Goal: Transaction & Acquisition: Purchase product/service

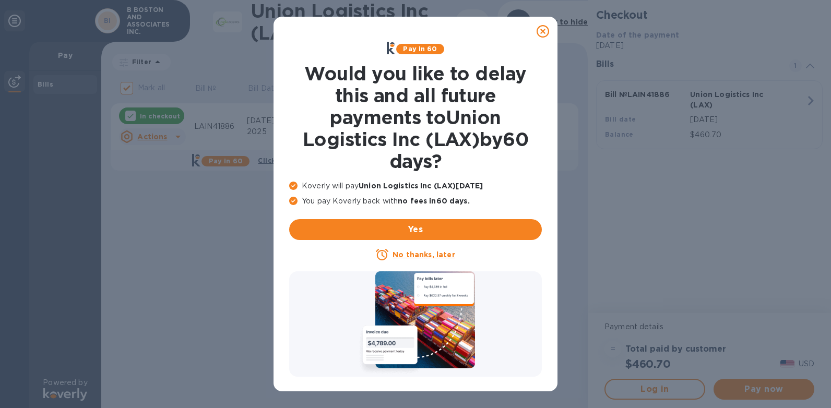
click at [545, 29] on icon at bounding box center [542, 31] width 13 height 13
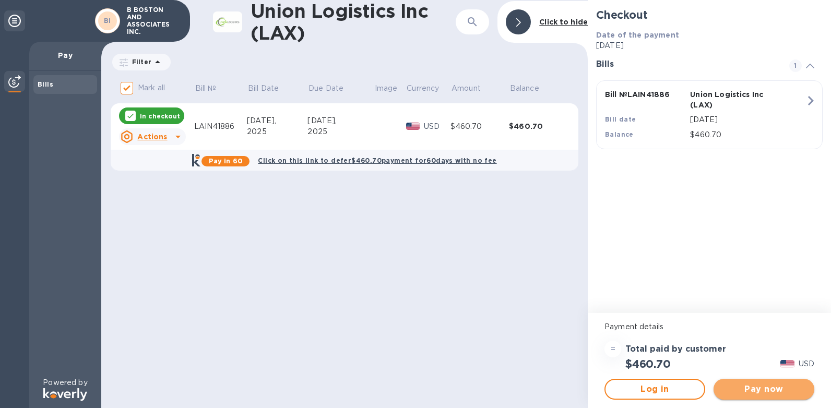
click at [758, 390] on span "Pay now" at bounding box center [763, 389] width 84 height 13
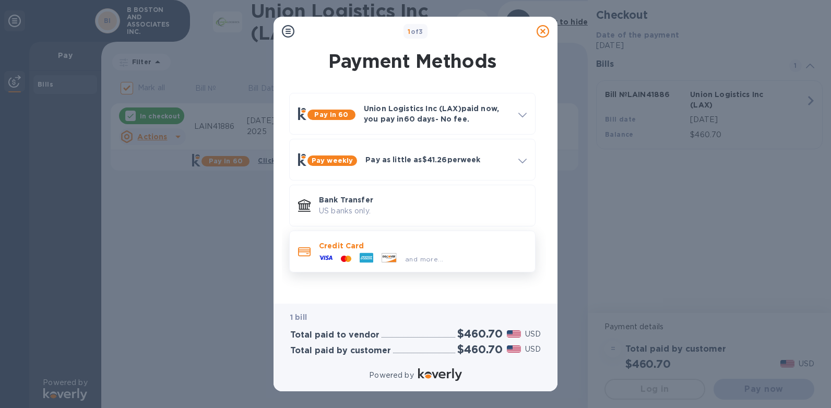
click at [359, 251] on icon at bounding box center [366, 258] width 14 height 14
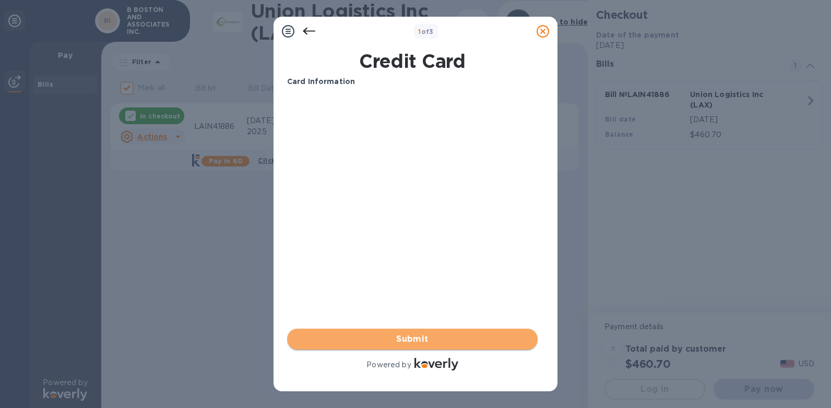
click at [460, 341] on span "Submit" at bounding box center [412, 339] width 234 height 13
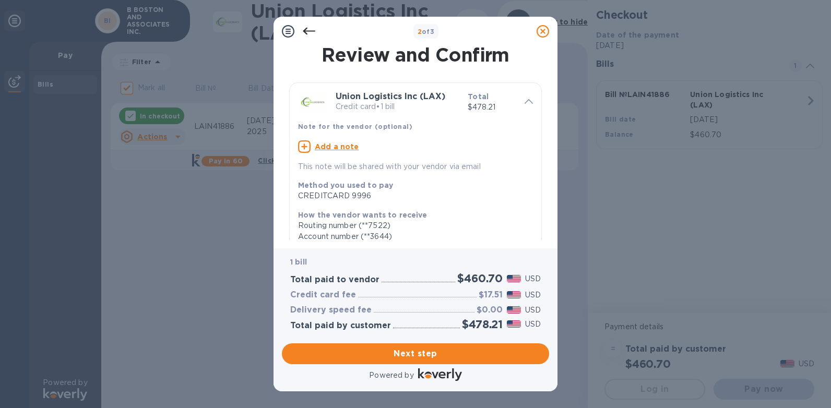
click at [310, 29] on icon at bounding box center [309, 31] width 13 height 13
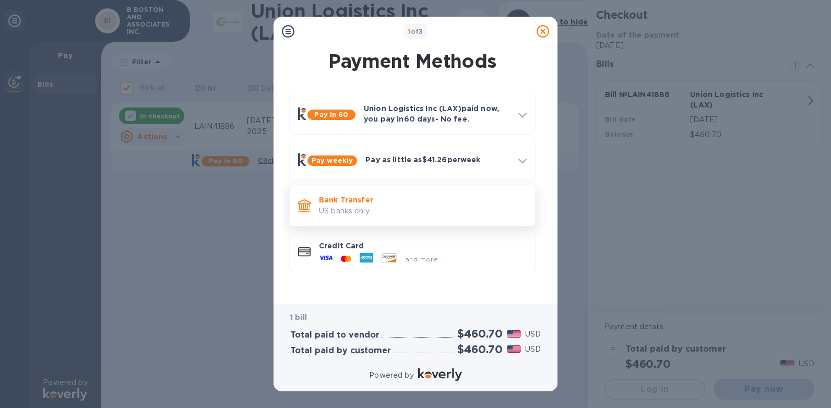
click at [355, 205] on p "Bank Transfer" at bounding box center [423, 200] width 208 height 10
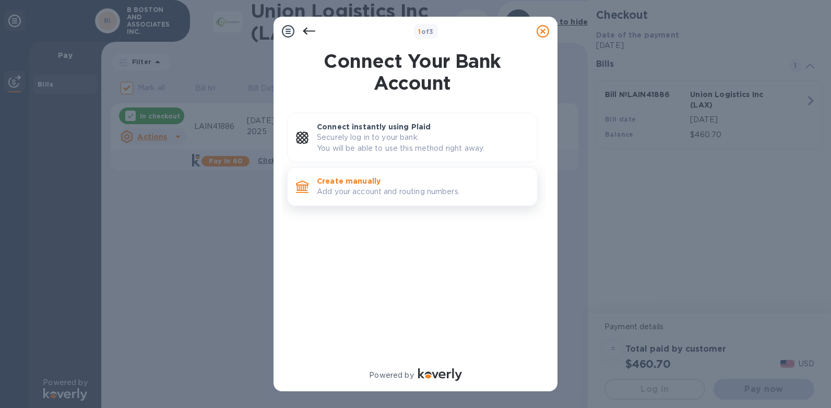
click at [369, 183] on p "Create manually" at bounding box center [423, 181] width 212 height 10
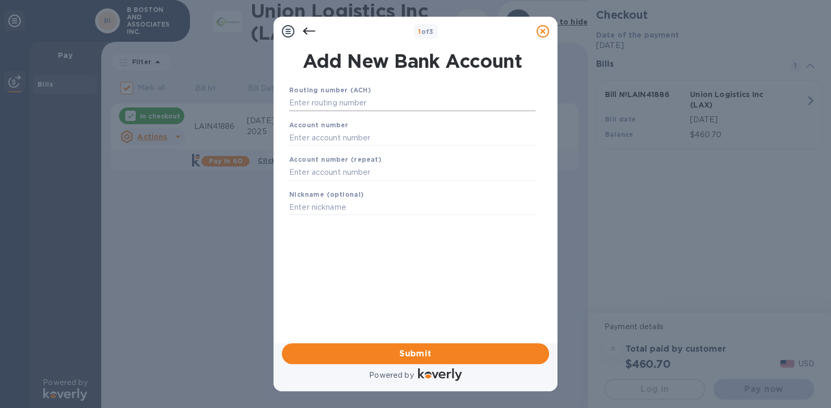
click at [304, 102] on input "text" at bounding box center [412, 103] width 246 height 16
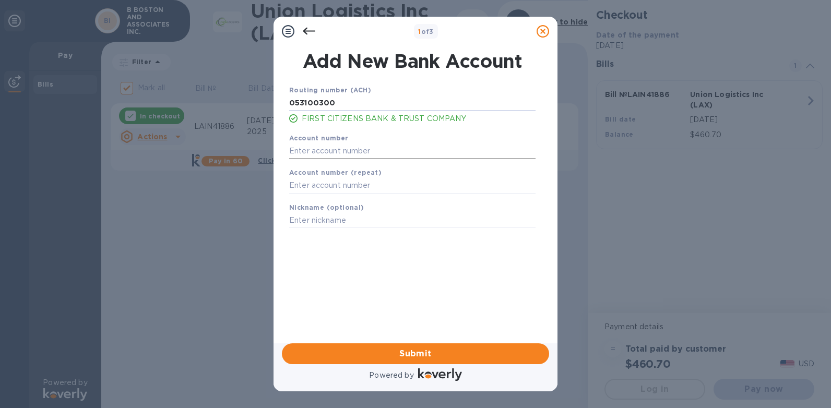
type input "053100300"
click at [349, 151] on input "text" at bounding box center [412, 151] width 246 height 16
type input "1829001768"
click at [334, 191] on input "text" at bounding box center [412, 186] width 246 height 16
type input "1829001768"
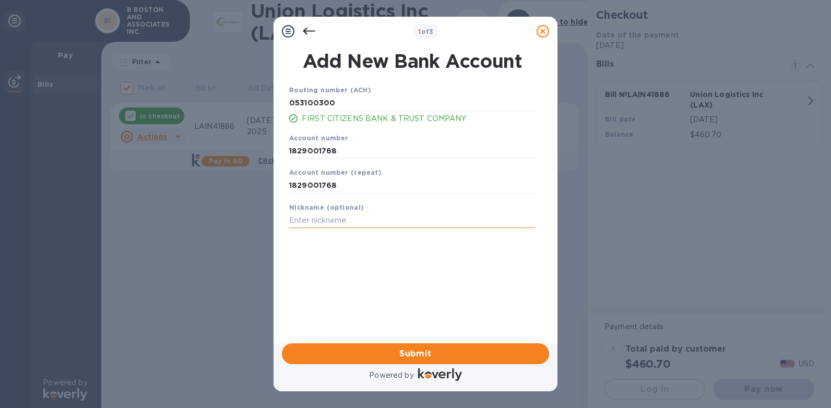
click at [345, 223] on input "text" at bounding box center [412, 221] width 246 height 16
click at [531, 359] on span "Submit" at bounding box center [415, 353] width 250 height 13
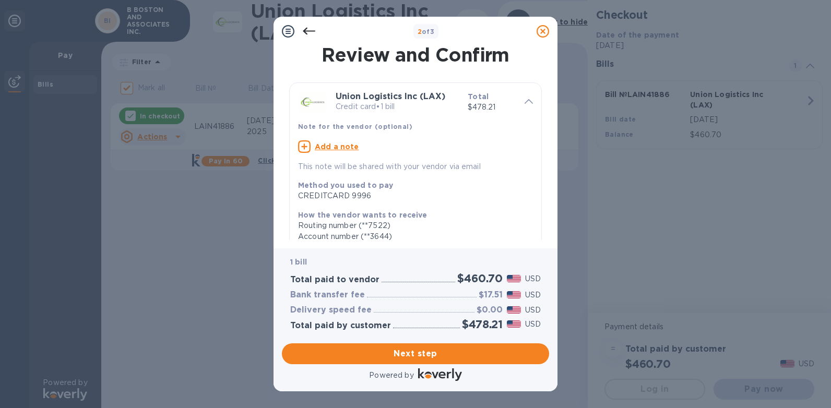
click at [300, 26] on div at bounding box center [308, 31] width 21 height 21
click at [309, 28] on icon at bounding box center [309, 31] width 13 height 13
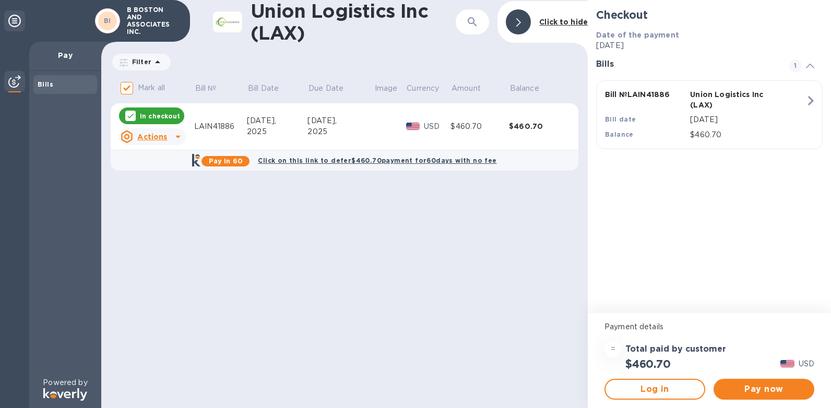
click at [515, 274] on div "Union Logistics Inc (LAX) ​ Click to hide Filter Amount Mark all Bill № Bill Da…" at bounding box center [344, 204] width 486 height 408
click at [789, 386] on span "Pay now" at bounding box center [763, 389] width 84 height 13
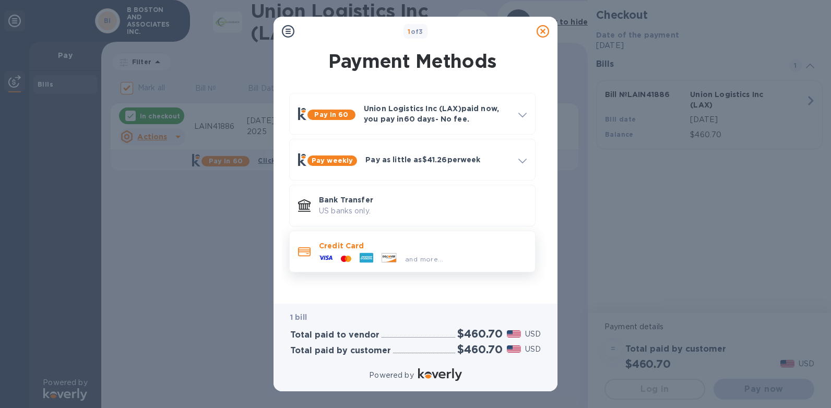
click at [406, 257] on span "and more..." at bounding box center [424, 259] width 38 height 8
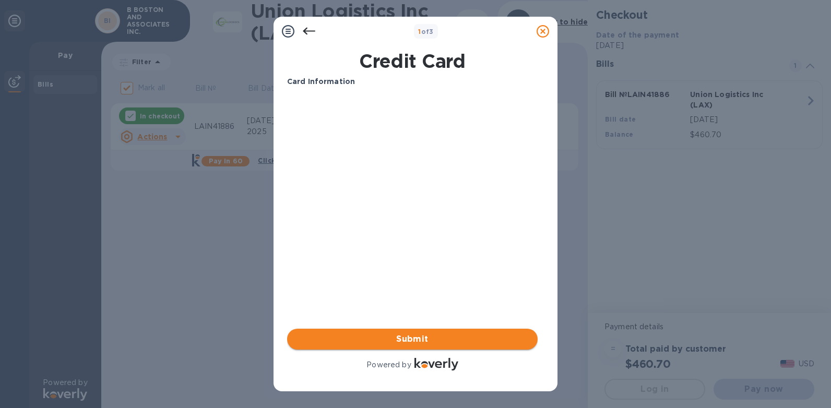
click at [405, 333] on span "Submit" at bounding box center [412, 339] width 234 height 13
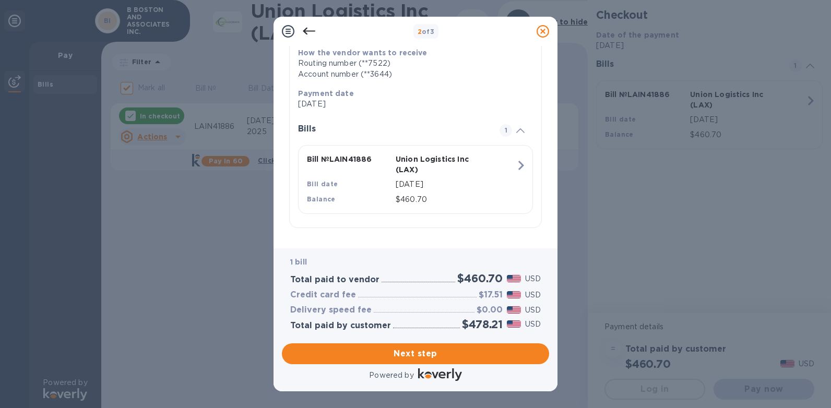
scroll to position [163, 0]
drag, startPoint x: 478, startPoint y: 292, endPoint x: 508, endPoint y: 294, distance: 29.3
click at [508, 294] on div "$17.51 USD" at bounding box center [509, 294] width 66 height 15
drag, startPoint x: 508, startPoint y: 294, endPoint x: 476, endPoint y: 249, distance: 55.1
click at [465, 238] on div "Union Logistics Inc (LAX) Credit card • 1 bill Total $478.21 Note for the vendo…" at bounding box center [415, 72] width 261 height 335
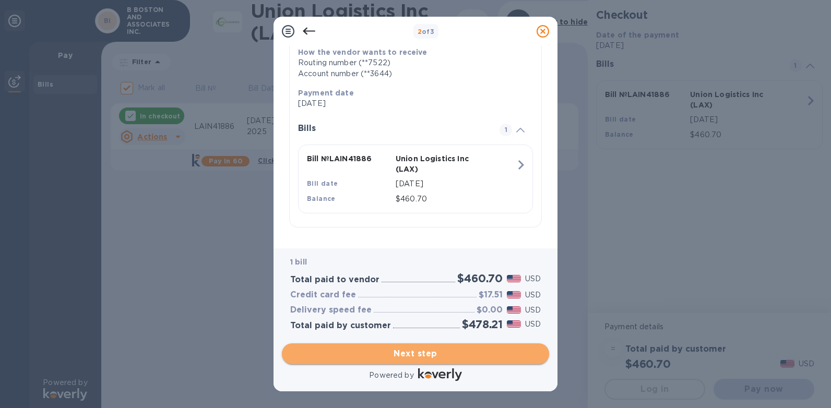
click at [475, 357] on span "Next step" at bounding box center [415, 353] width 250 height 13
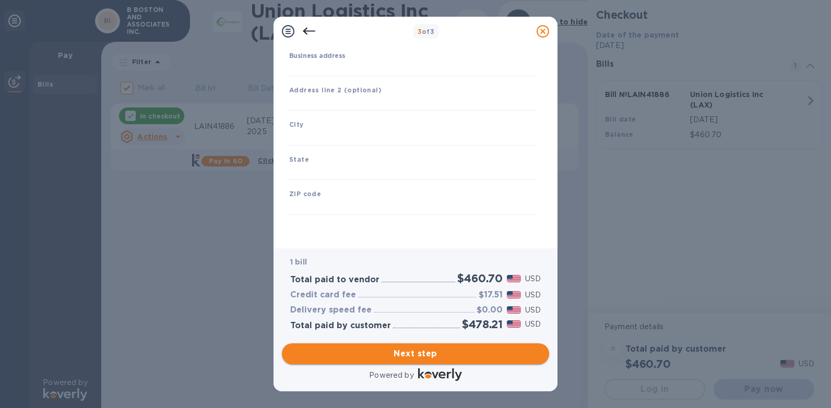
type input "[GEOGRAPHIC_DATA]"
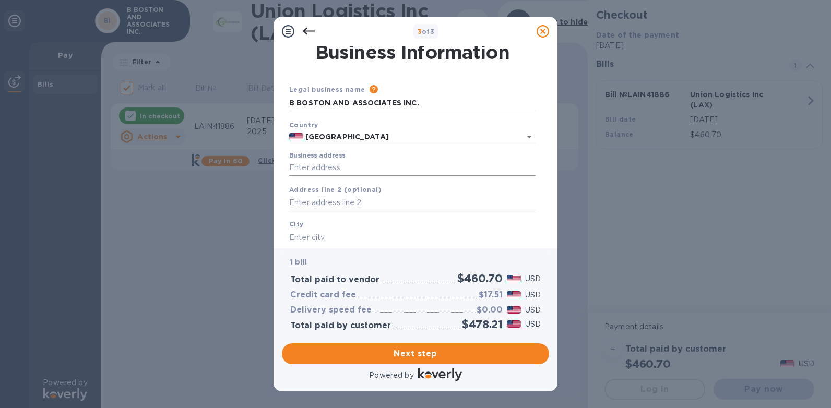
scroll to position [0, 0]
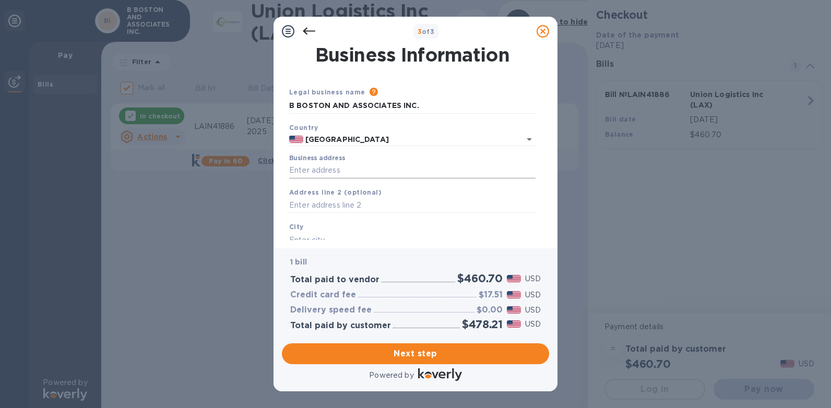
click at [315, 166] on input "Business address" at bounding box center [412, 171] width 246 height 16
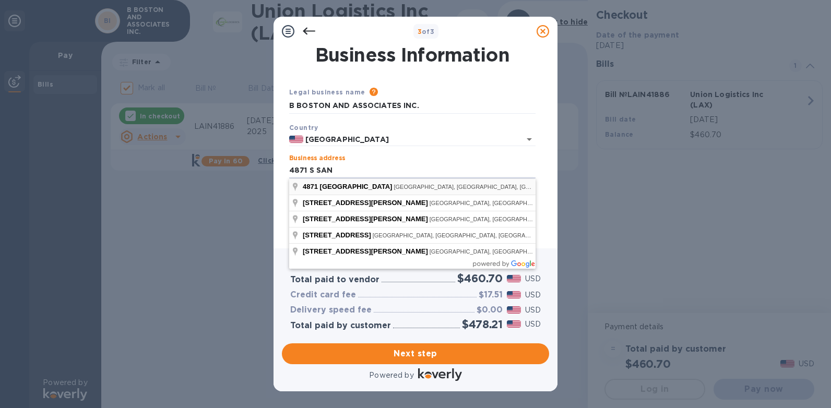
type input "[STREET_ADDRESS]"
type input "[PERSON_NAME]"
type input "CA"
type input "90058"
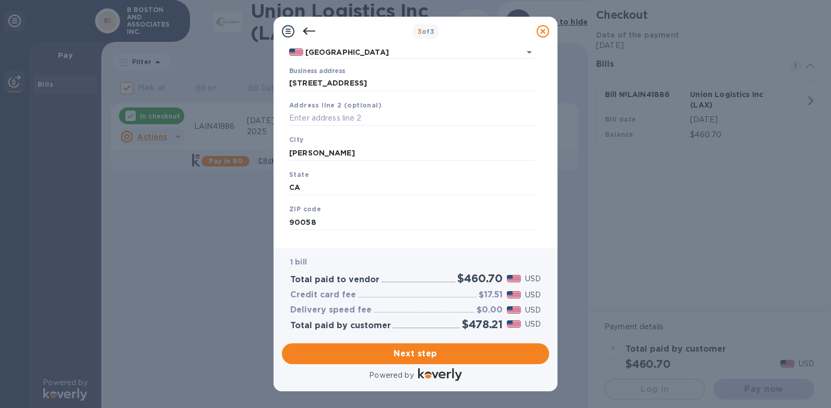
scroll to position [102, 0]
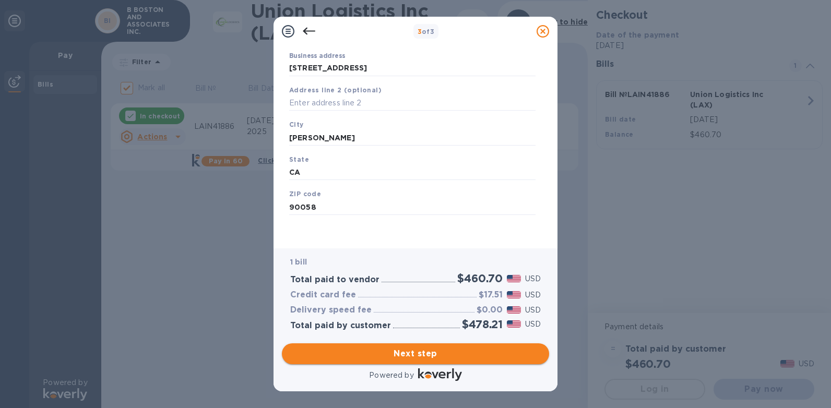
click at [492, 358] on span "Next step" at bounding box center [415, 353] width 250 height 13
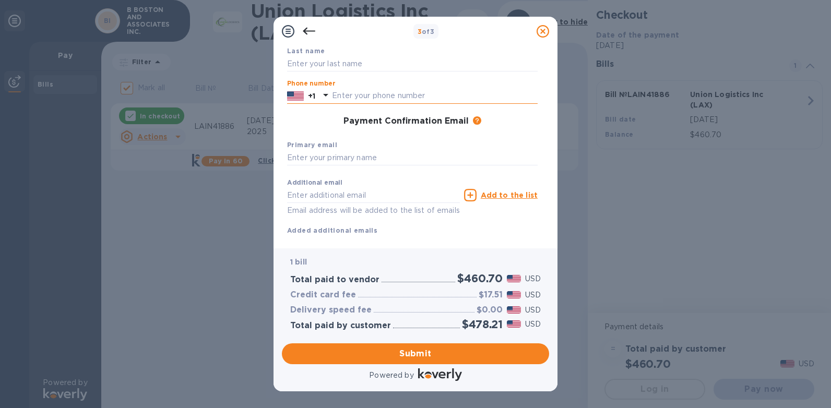
drag, startPoint x: 338, startPoint y: 97, endPoint x: 376, endPoint y: 100, distance: 37.7
click at [341, 97] on input "text" at bounding box center [435, 96] width 206 height 16
type input "2132390503"
click at [353, 158] on input "text" at bounding box center [412, 158] width 250 height 16
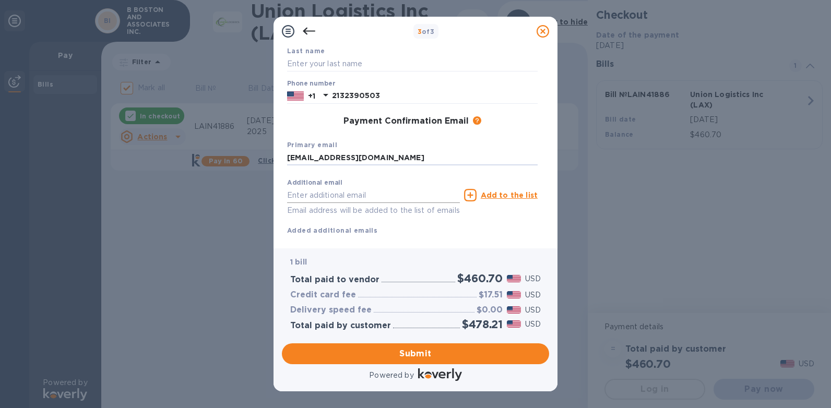
type input "[EMAIL_ADDRESS][DOMAIN_NAME]"
drag, startPoint x: 342, startPoint y: 197, endPoint x: 409, endPoint y: 190, distance: 67.1
click at [364, 191] on input "text" at bounding box center [373, 195] width 173 height 16
type input "C"
type input "RAKESHL@"
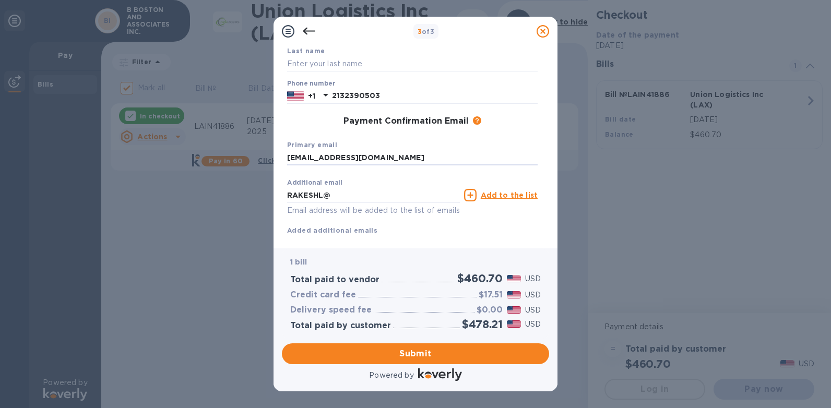
drag, startPoint x: 333, startPoint y: 155, endPoint x: 258, endPoint y: 157, distance: 75.1
click at [258, 157] on div "3 of 3 Payment Contact Information First name Last name Phone number [PHONE_NUM…" at bounding box center [415, 204] width 831 height 408
type input "[EMAIL_ADDRESS][DOMAIN_NAME]"
drag, startPoint x: 323, startPoint y: 197, endPoint x: 230, endPoint y: 195, distance: 92.9
click at [230, 195] on div "3 of 3 Payment Contact Information First name Last name Phone number [PHONE_NUM…" at bounding box center [415, 204] width 831 height 408
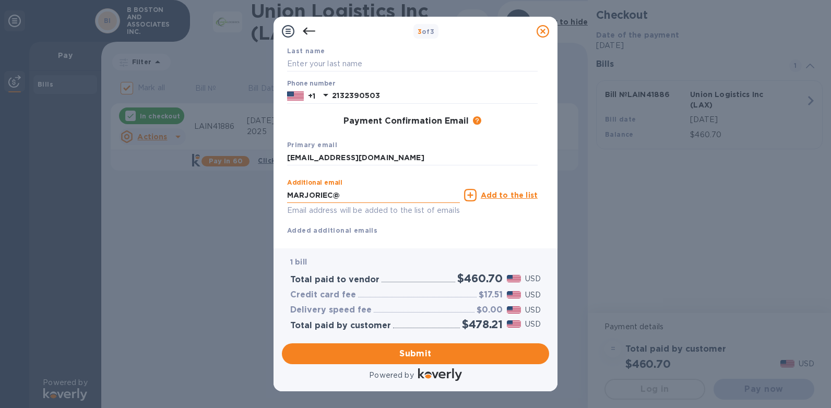
click at [380, 197] on input "MARJORIEC@" at bounding box center [373, 195] width 173 height 16
type input "[EMAIL_ADDRESS][DOMAIN_NAME]"
click at [490, 220] on div "Additional email [EMAIL_ADDRESS][DOMAIN_NAME] Email address will be added to th…" at bounding box center [412, 205] width 250 height 62
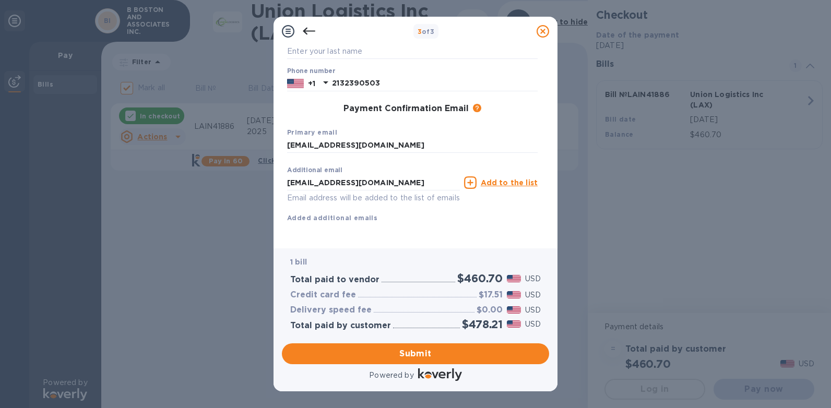
scroll to position [127, 0]
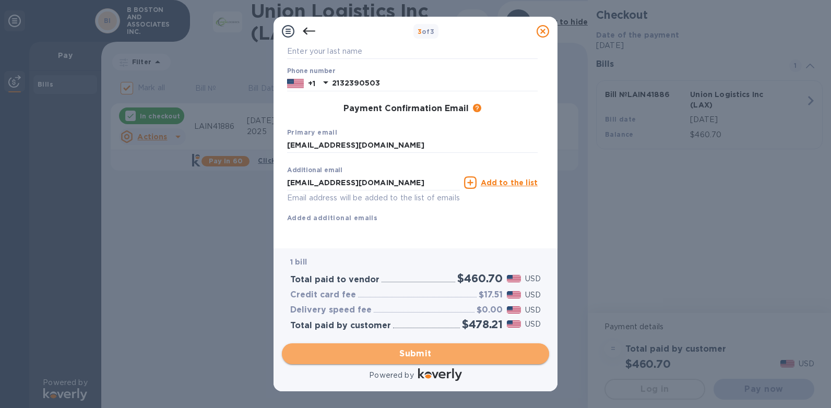
click at [528, 358] on span "Submit" at bounding box center [415, 353] width 250 height 13
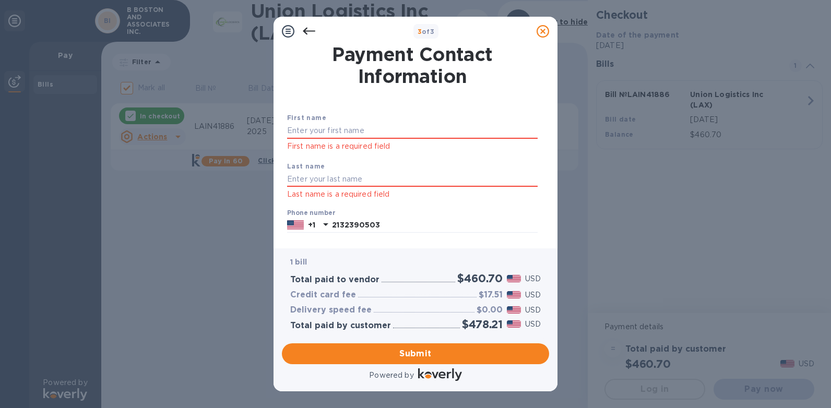
scroll to position [0, 0]
click at [310, 125] on input "text" at bounding box center [412, 132] width 250 height 16
type input "RAKESH"
type input "LAL"
click at [464, 107] on div "First name [PERSON_NAME] First name is a required field Last name [PERSON_NAME]…" at bounding box center [412, 230] width 255 height 273
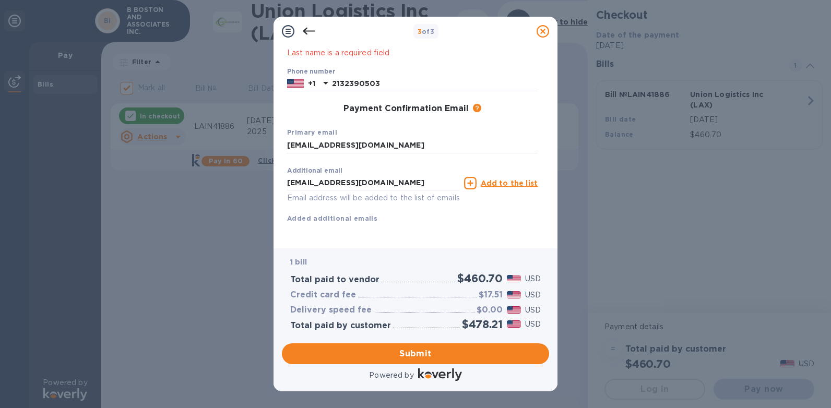
scroll to position [154, 0]
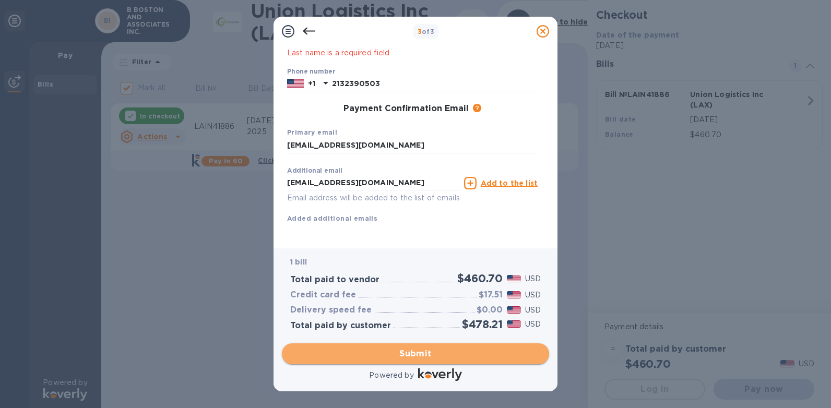
click at [494, 351] on span "Submit" at bounding box center [415, 353] width 250 height 13
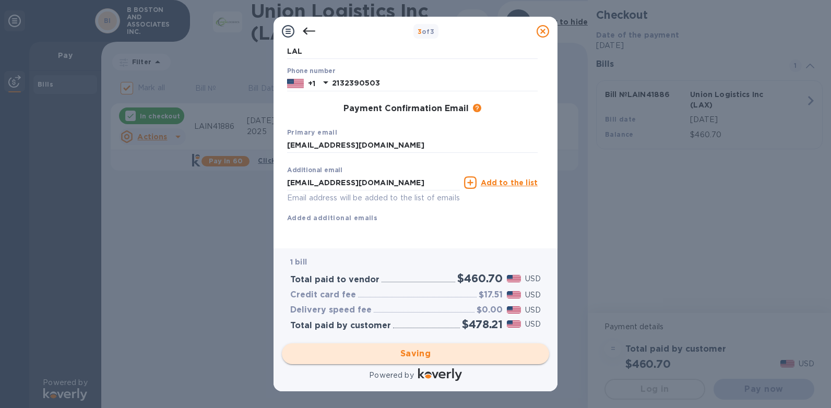
checkbox input "false"
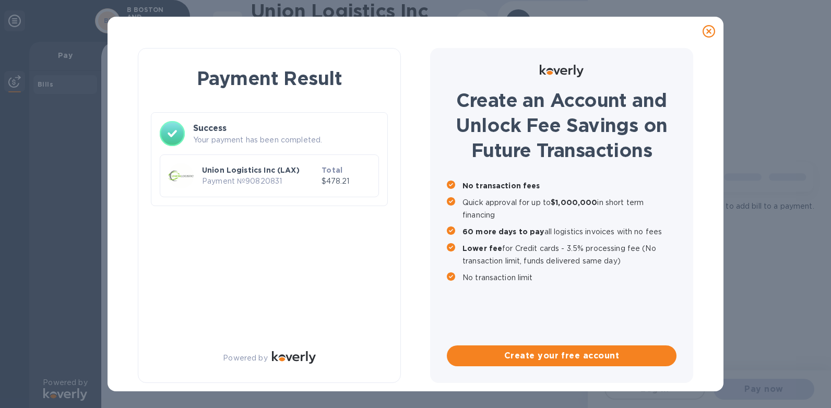
scroll to position [0, 0]
